Goal: Information Seeking & Learning: Learn about a topic

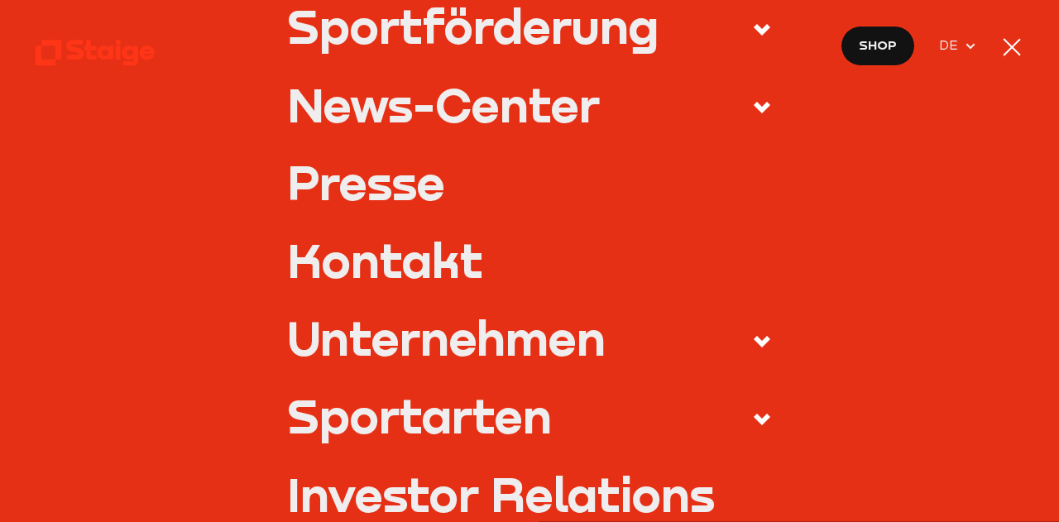
scroll to position [487, 0]
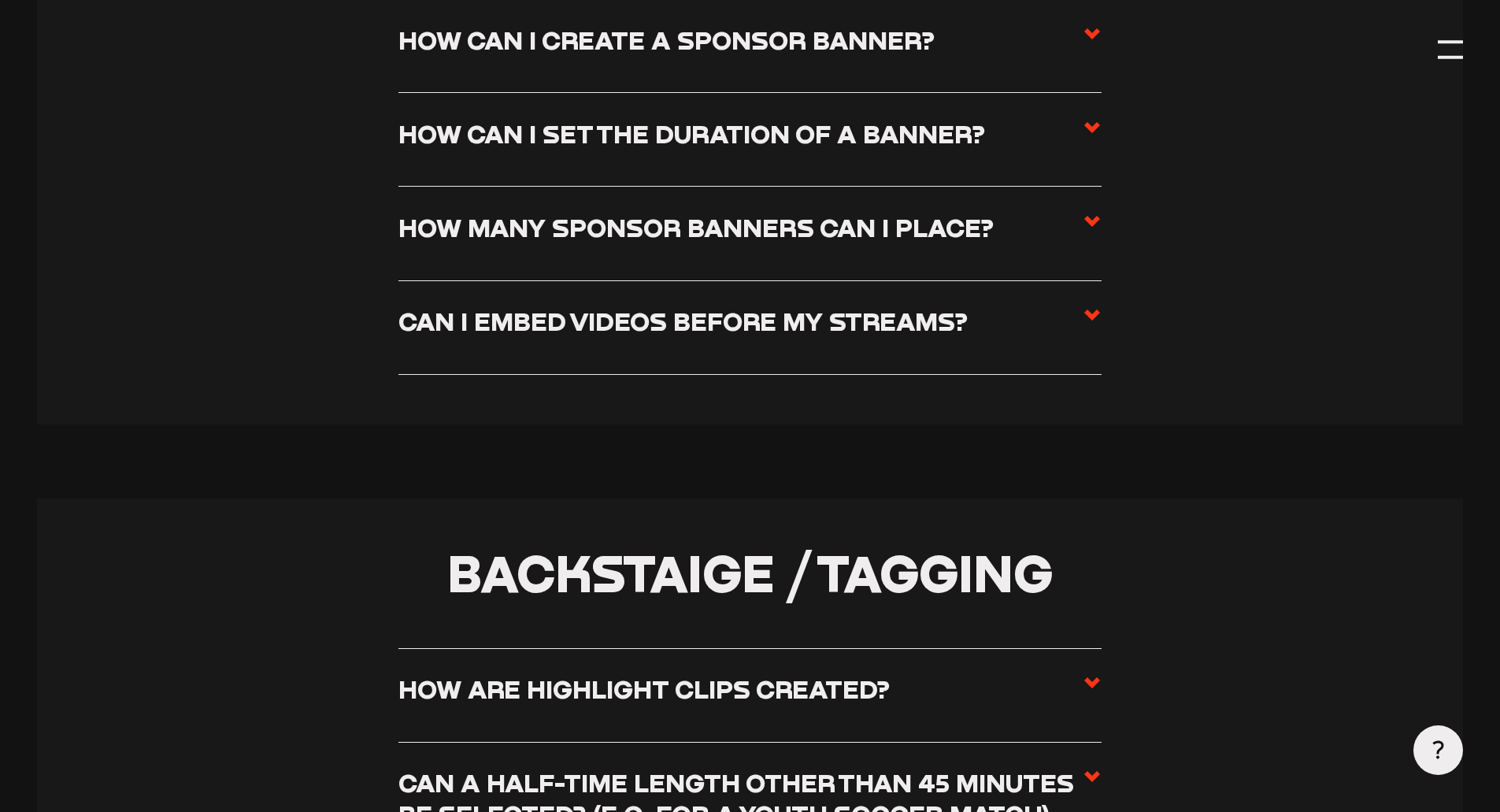
scroll to position [4882, 0]
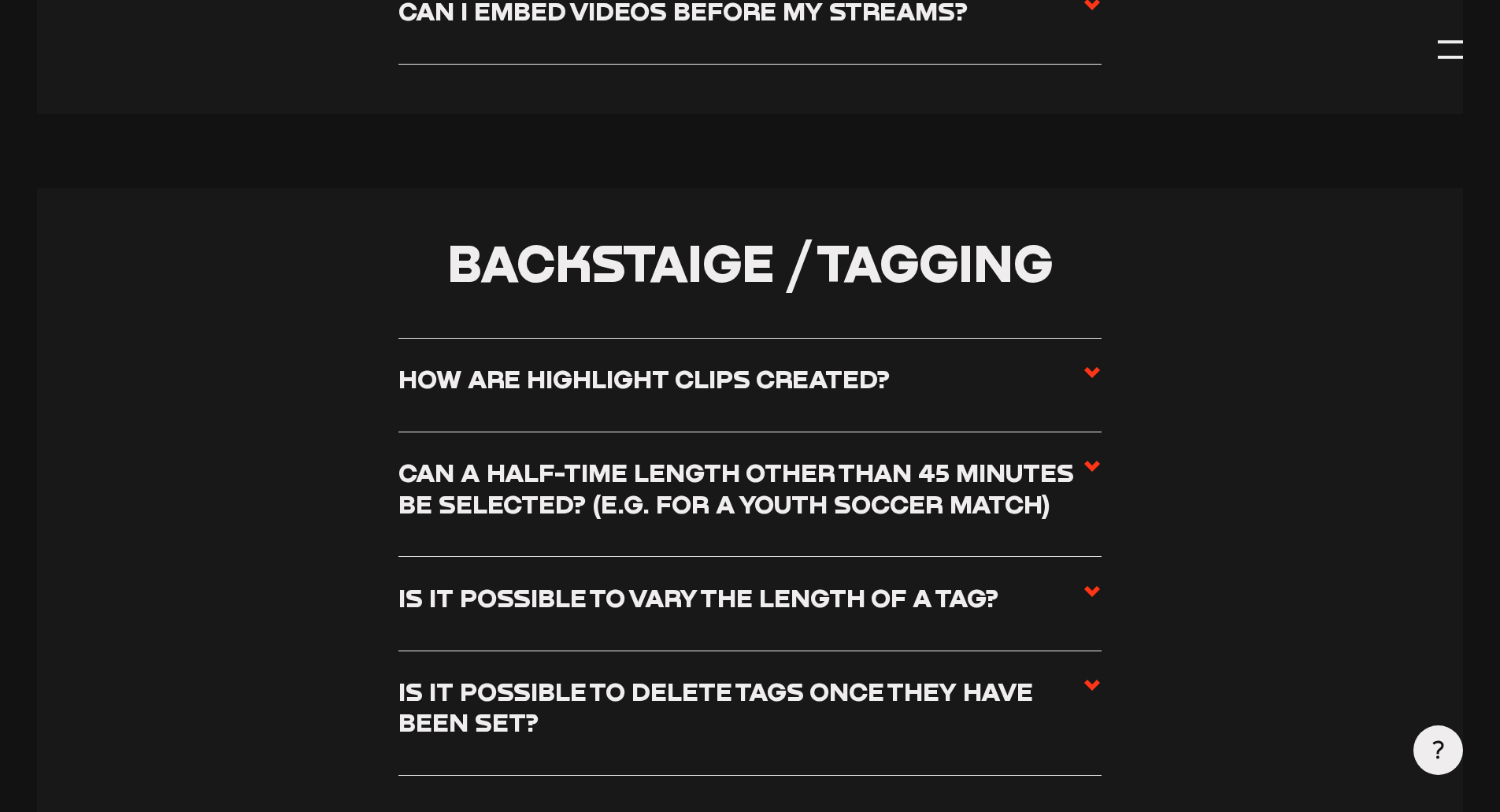
click at [728, 406] on label "How are highlight clips created?" at bounding box center [750, 384] width 704 height 43
click at [0, 0] on input "How are highlight clips created?" at bounding box center [0, 0] width 0 height 0
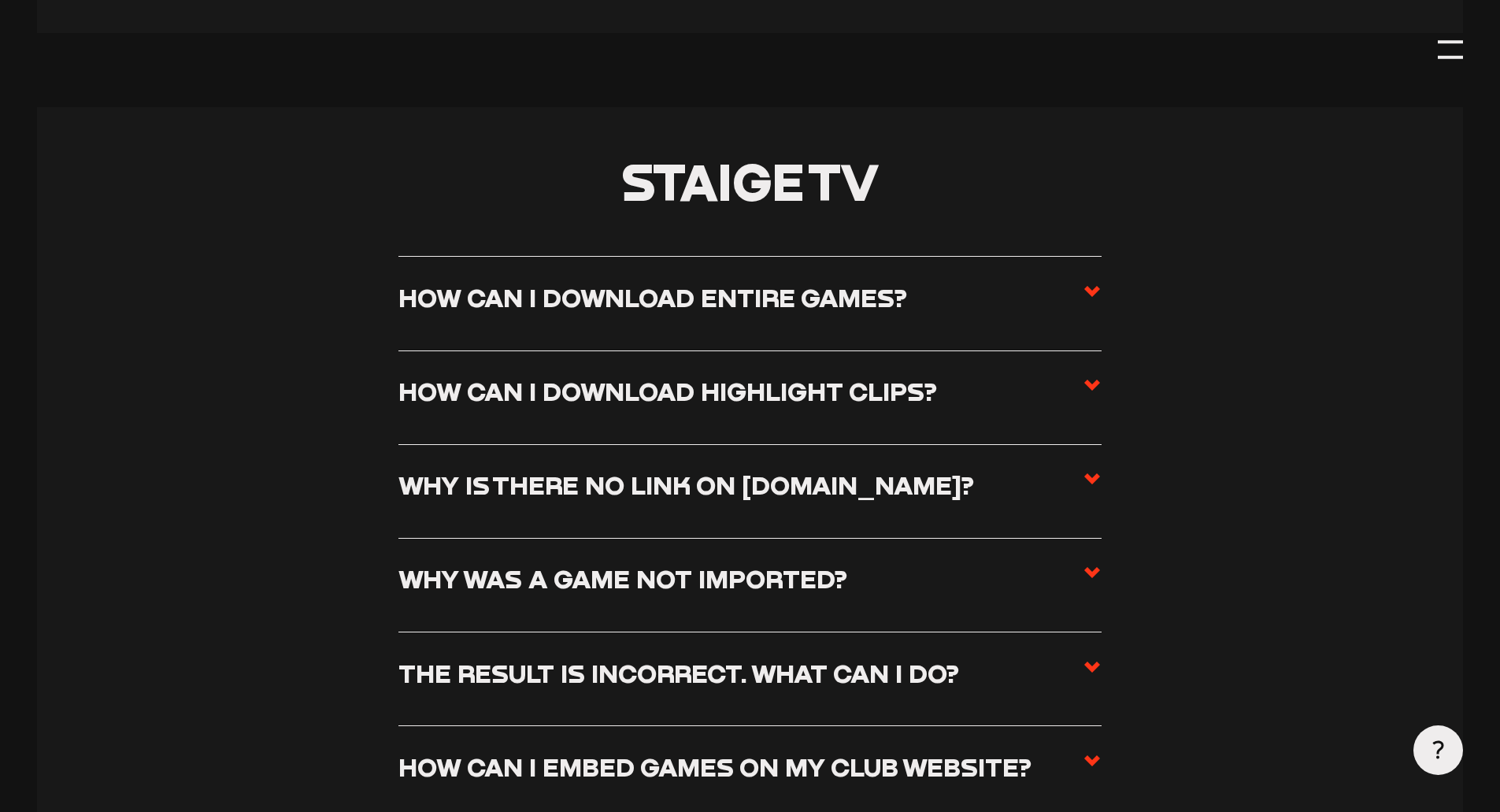
scroll to position [6534, 0]
click at [740, 406] on h3 "How can I download highlight clips?" at bounding box center [668, 390] width 539 height 30
click at [0, 0] on input "How can I download highlight clips?" at bounding box center [0, 0] width 0 height 0
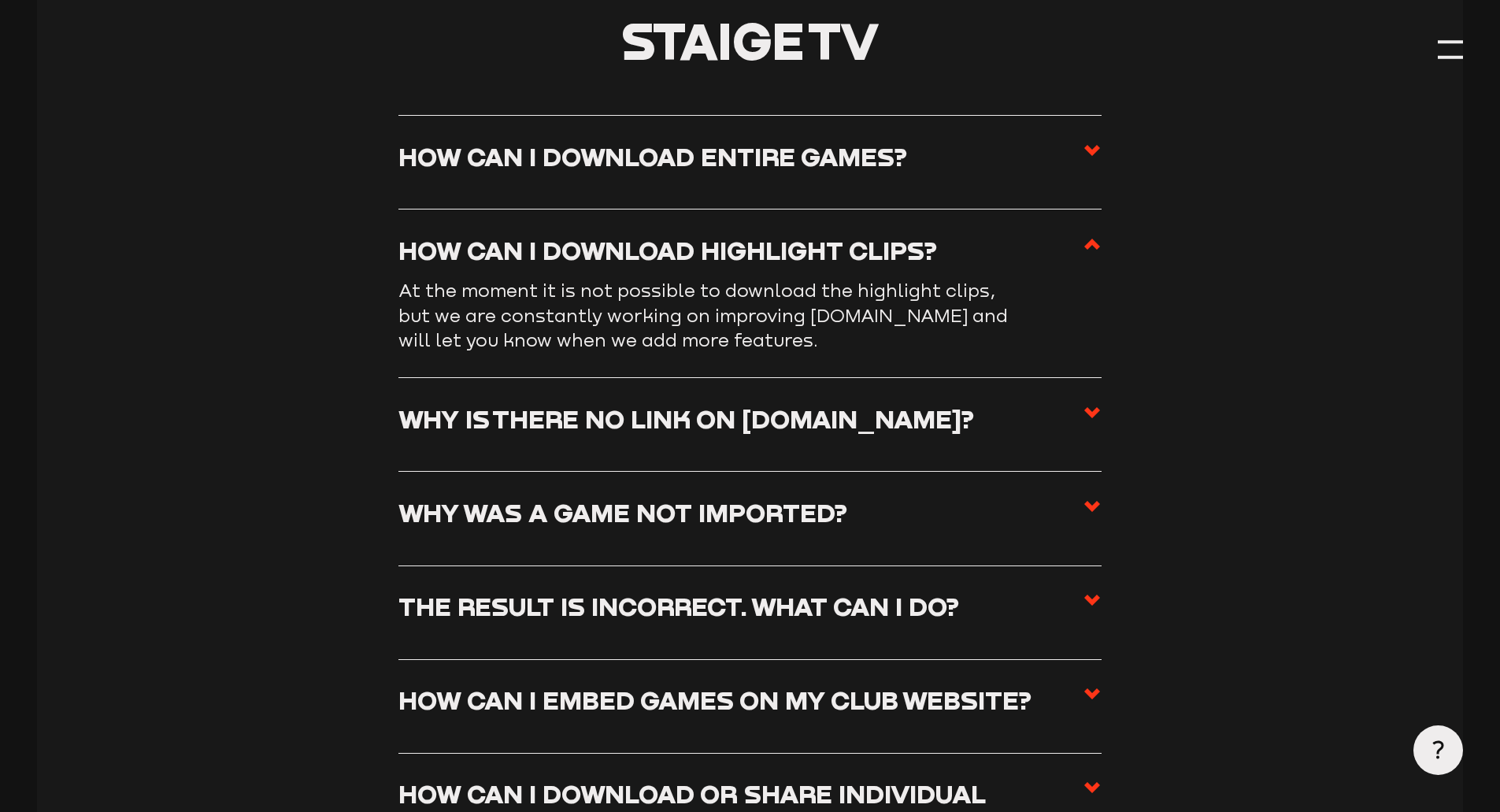
scroll to position [6543, 0]
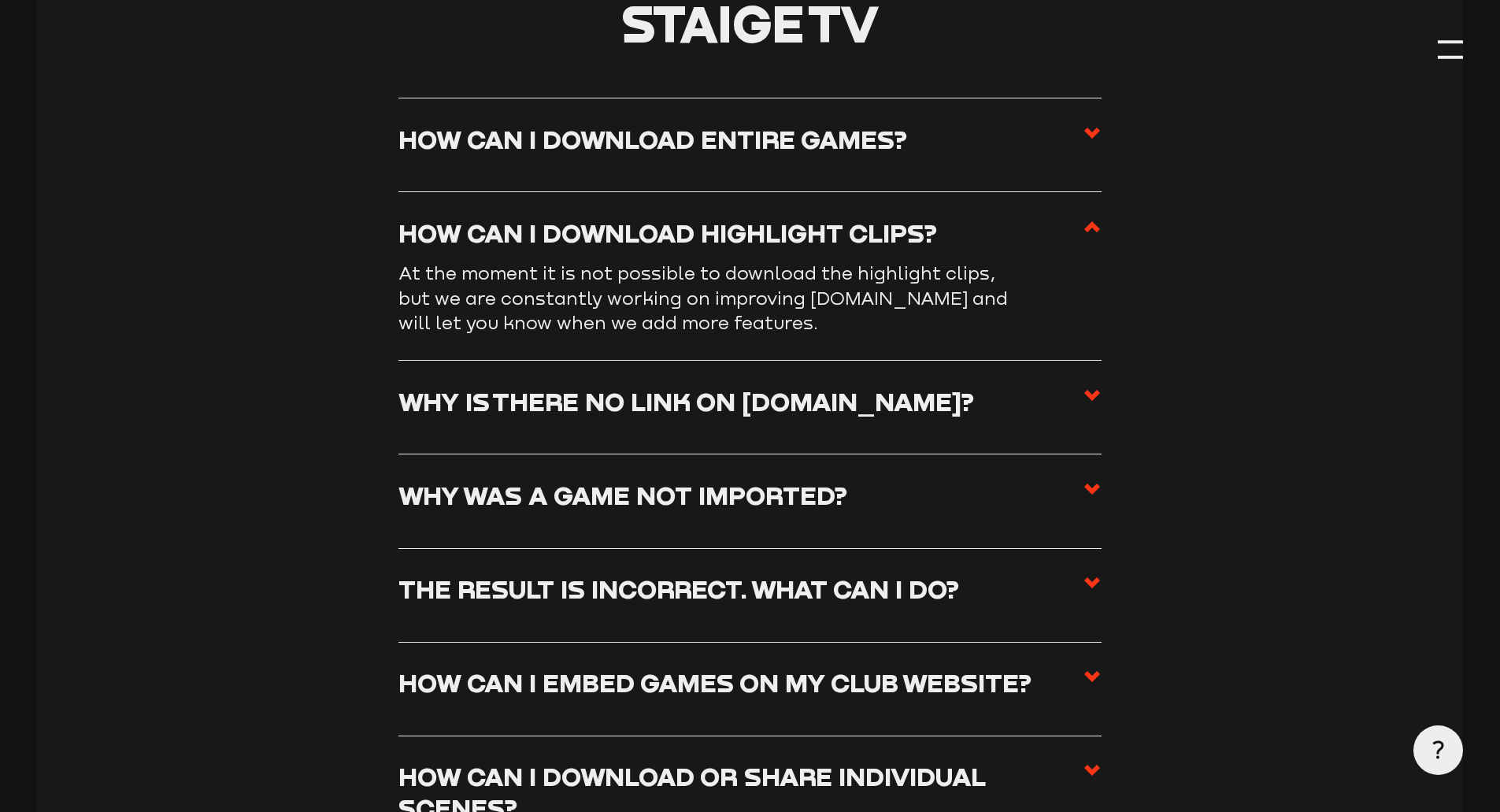
click at [806, 450] on li "Why is there no link on [DOMAIN_NAME]? If the link at [DOMAIN_NAME] is missing,…" at bounding box center [750, 407] width 704 height 93
click at [806, 429] on label "Why is there no link on [DOMAIN_NAME]?" at bounding box center [750, 406] width 704 height 43
click at [0, 0] on input "Why is there no link on [DOMAIN_NAME]?" at bounding box center [0, 0] width 0 height 0
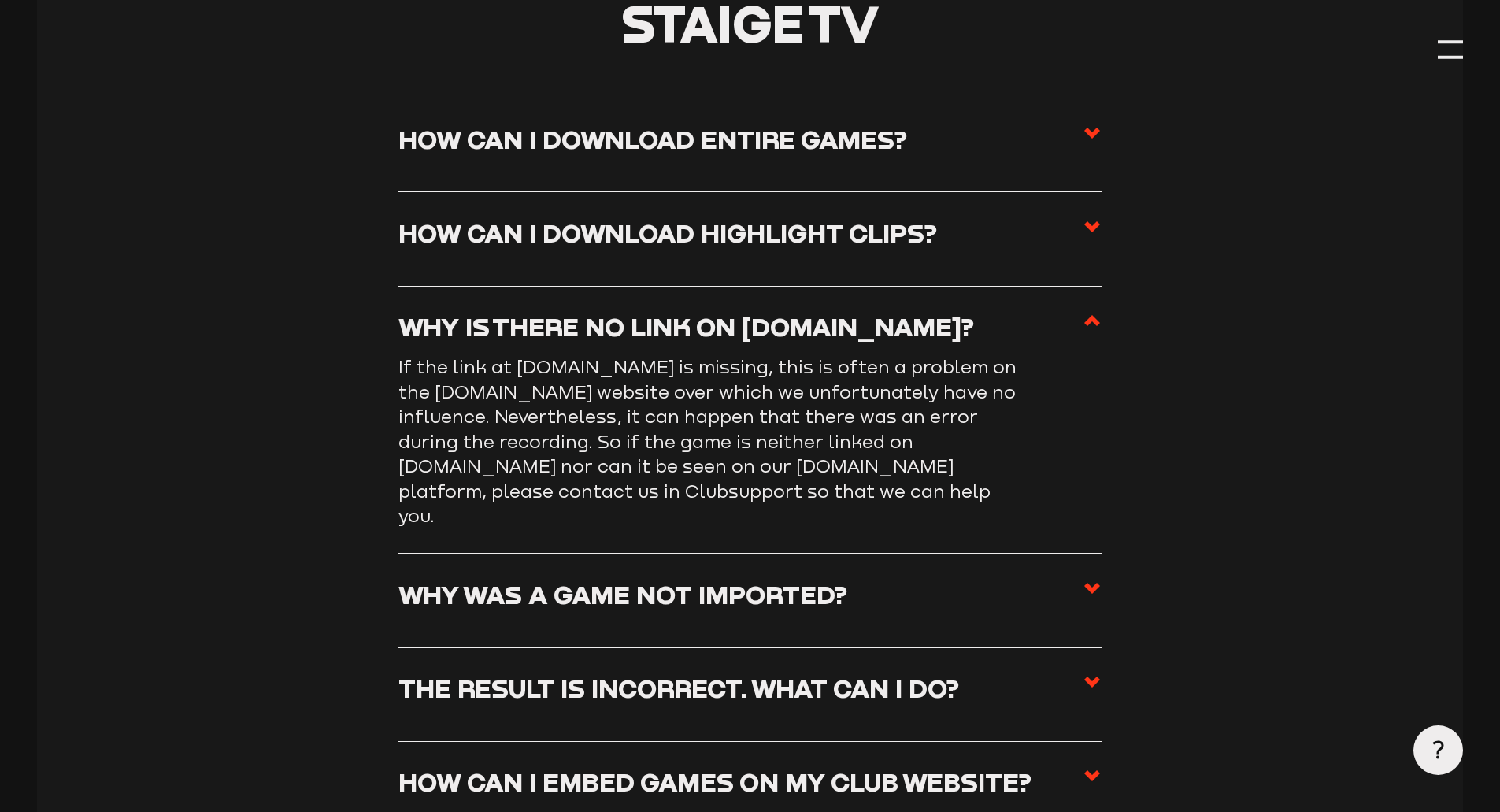
click at [807, 342] on h3 "Why is there no link on [DOMAIN_NAME]?" at bounding box center [686, 327] width 576 height 30
click at [0, 0] on input "Why is there no link on [DOMAIN_NAME]?" at bounding box center [0, 0] width 0 height 0
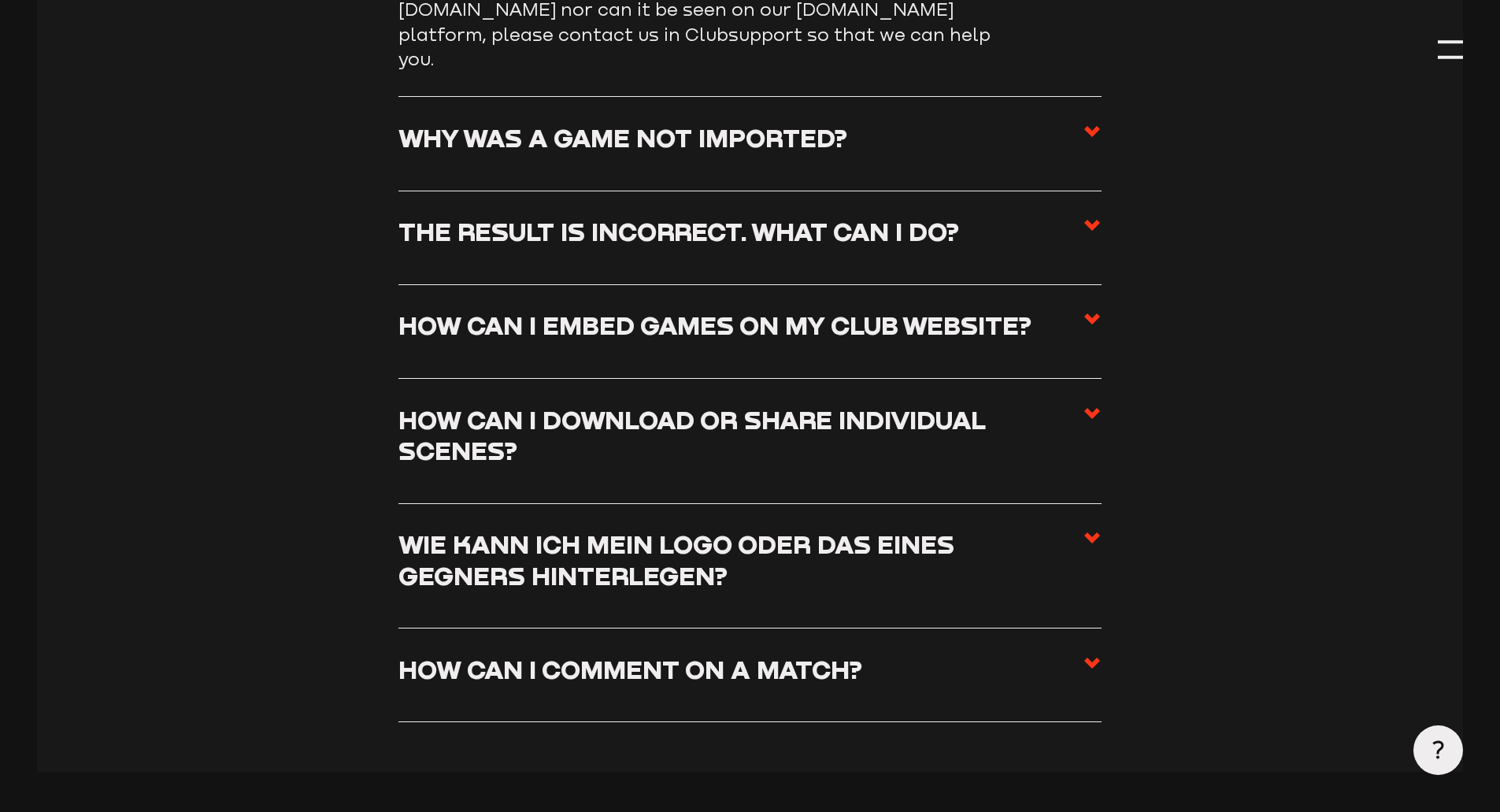
scroll to position [7016, 0]
